Goal: Information Seeking & Learning: Check status

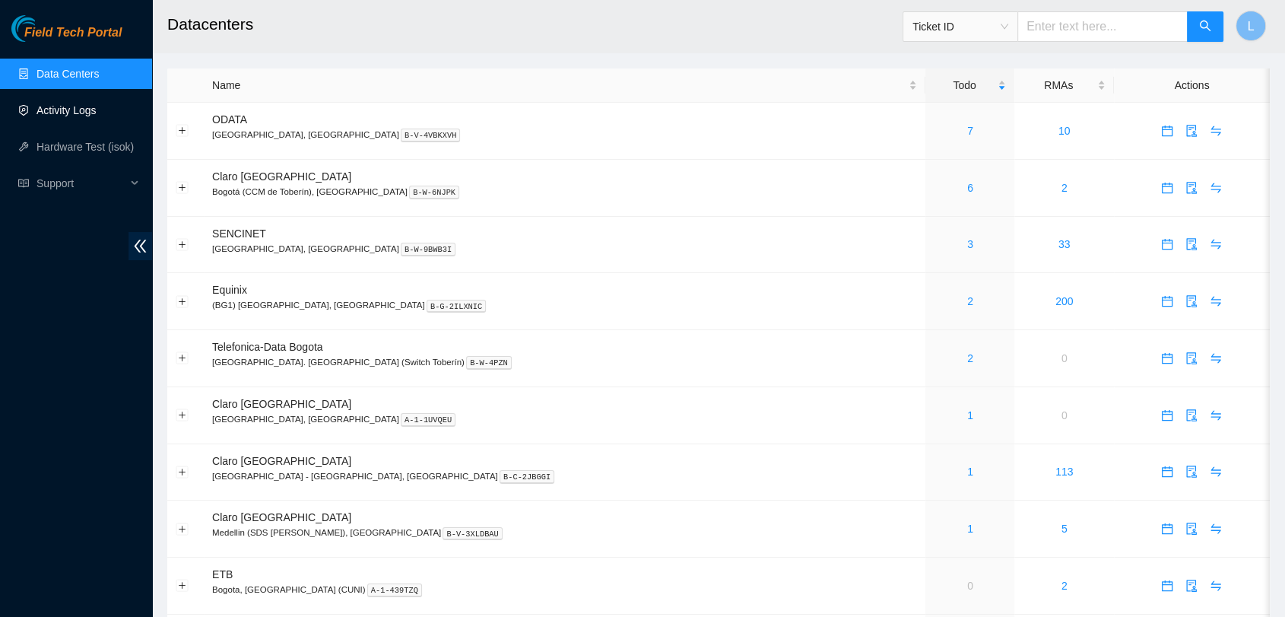
click at [69, 112] on link "Activity Logs" at bounding box center [66, 110] width 60 height 12
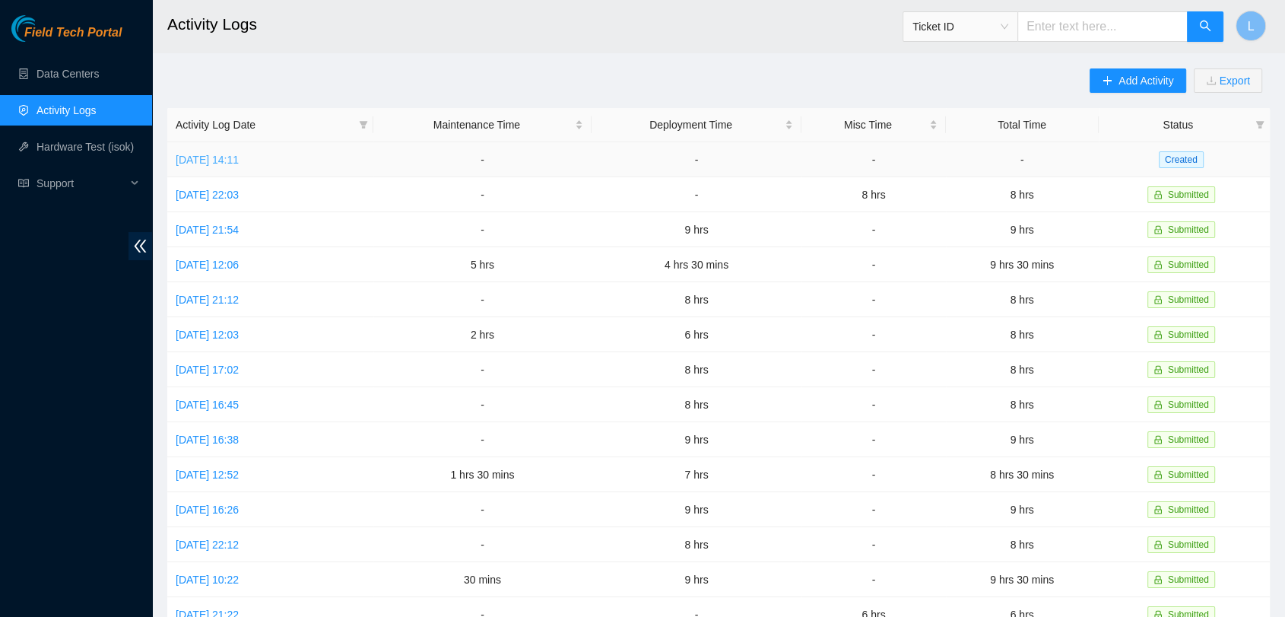
click at [239, 158] on link "Mon, 06 Oct 2025 14:11" at bounding box center [207, 160] width 63 height 12
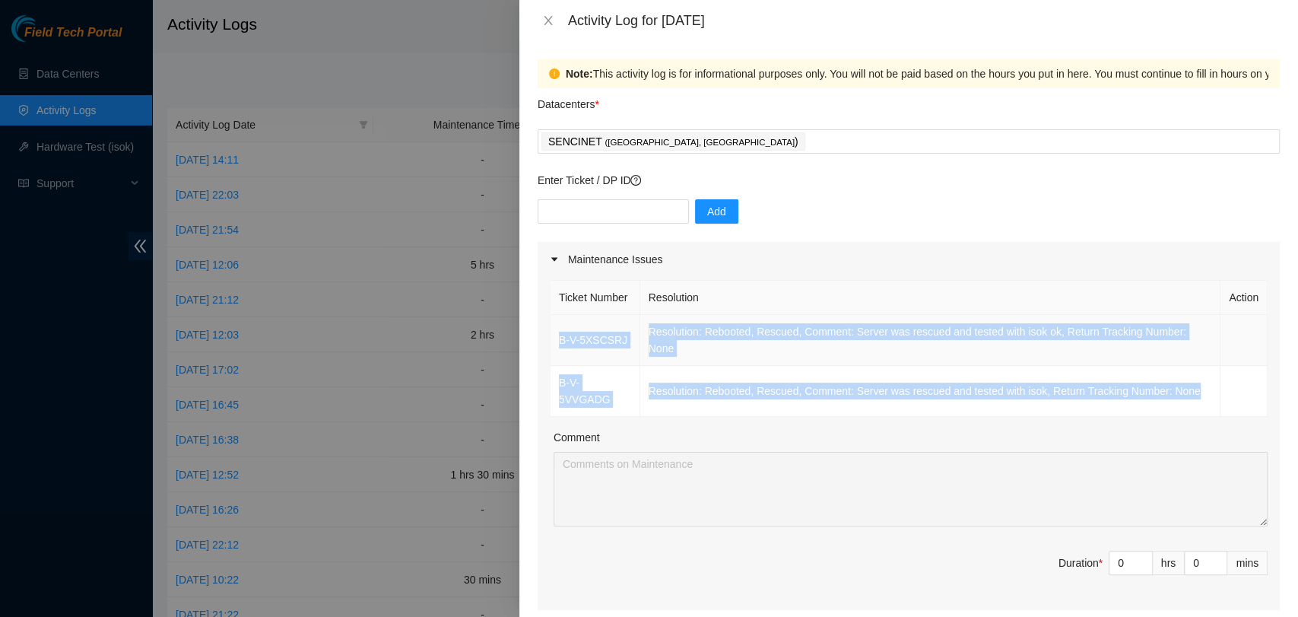
drag, startPoint x: 1203, startPoint y: 400, endPoint x: 553, endPoint y: 352, distance: 651.8
click at [553, 352] on tbody "B-V-5XSCSRJ Resolution: Rebooted, Rescued, Comment: Server was rescued and test…" at bounding box center [908, 366] width 717 height 102
copy tbody "B-V-5XSCSRJ Resolution: Rebooted, Rescued, Comment: Server was rescued and test…"
click at [547, 20] on icon "close" at bounding box center [548, 20] width 12 height 12
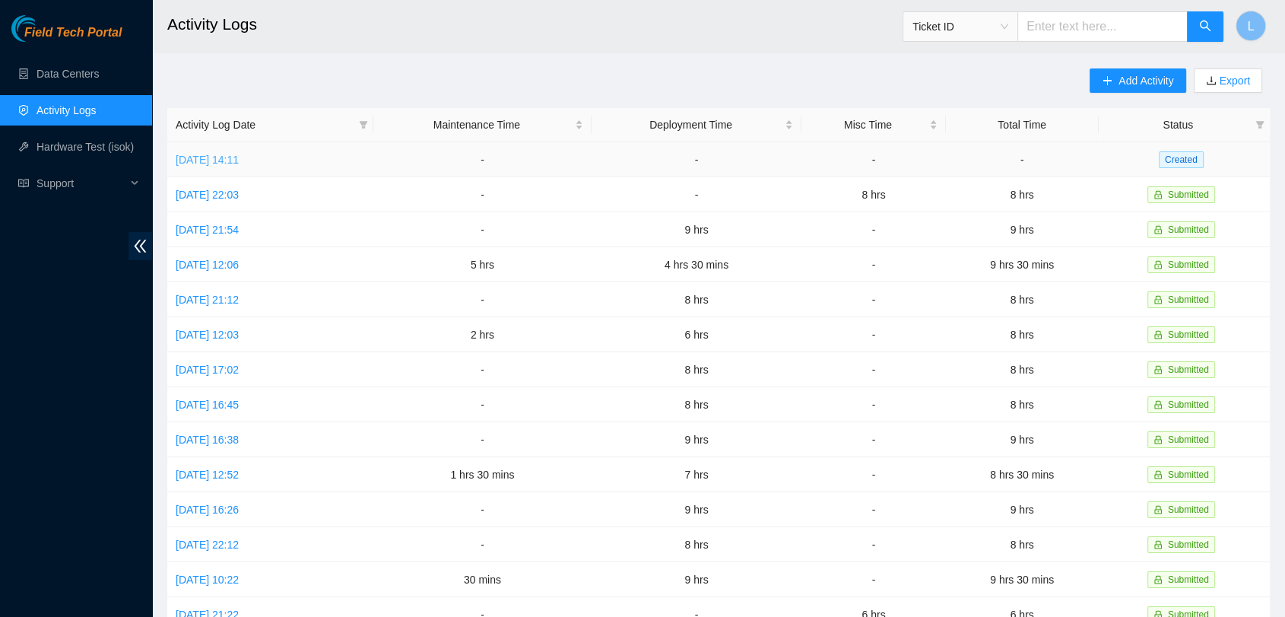
click at [230, 157] on link "Mon, 06 Oct 2025 14:11" at bounding box center [207, 160] width 63 height 12
